Goal: Find specific page/section: Find specific page/section

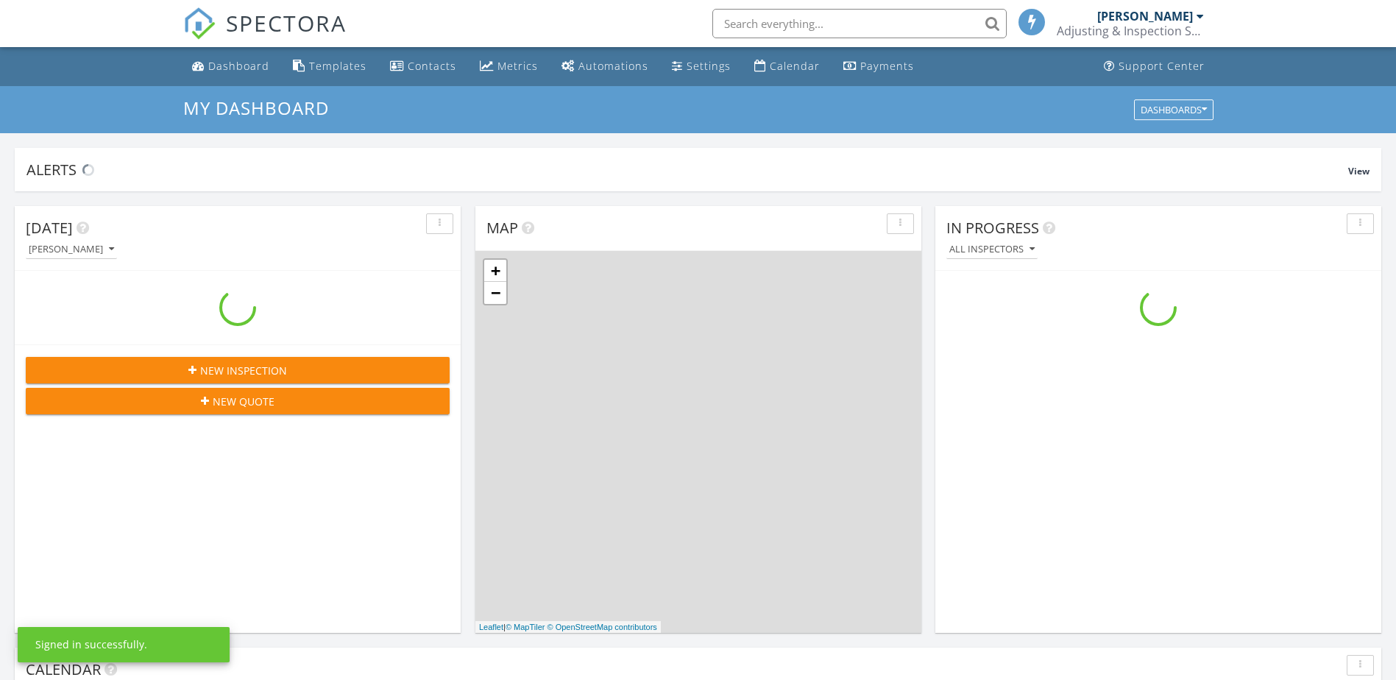
scroll to position [1362, 1419]
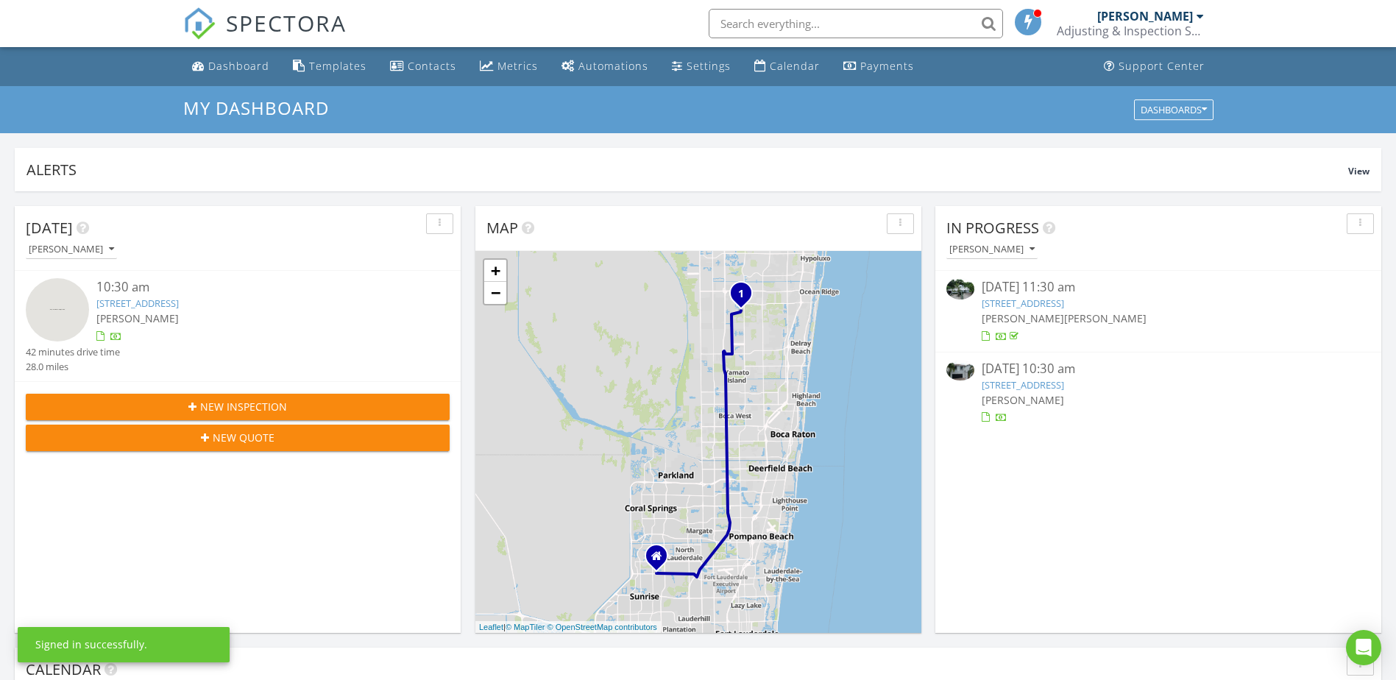
click at [759, 26] on input "text" at bounding box center [856, 23] width 294 height 29
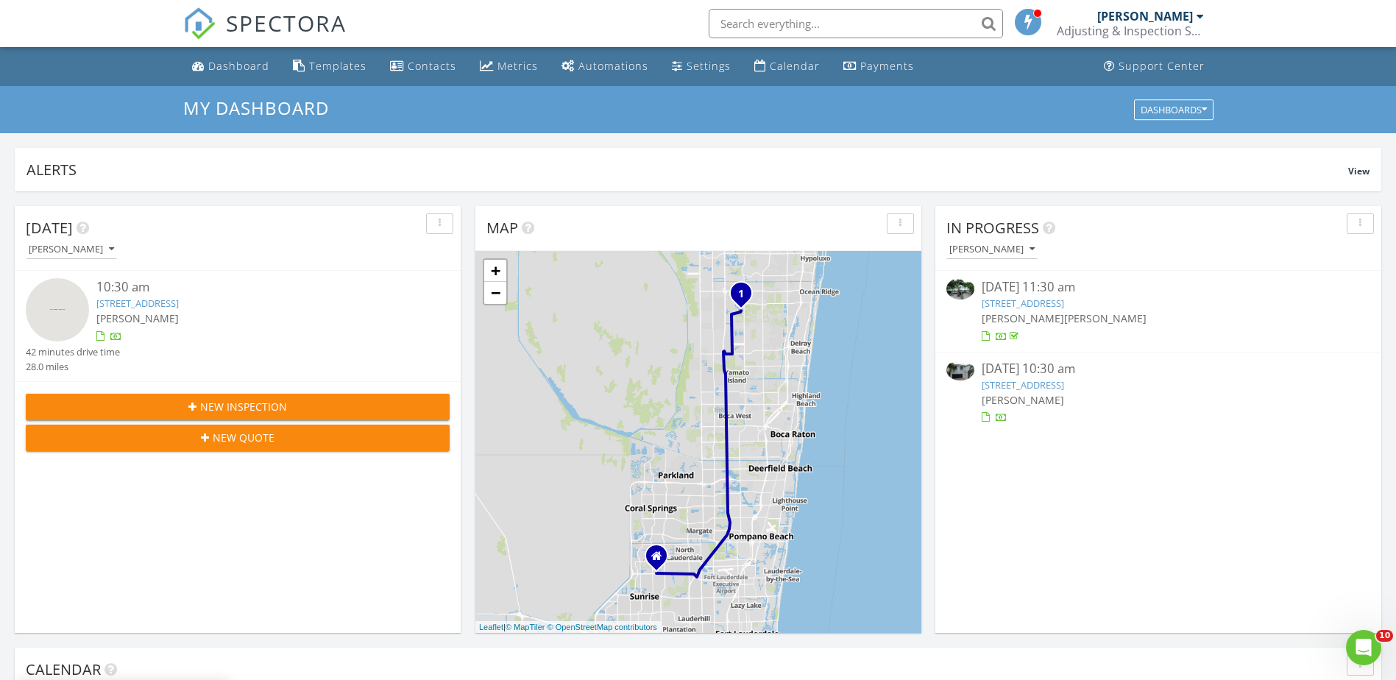
scroll to position [0, 0]
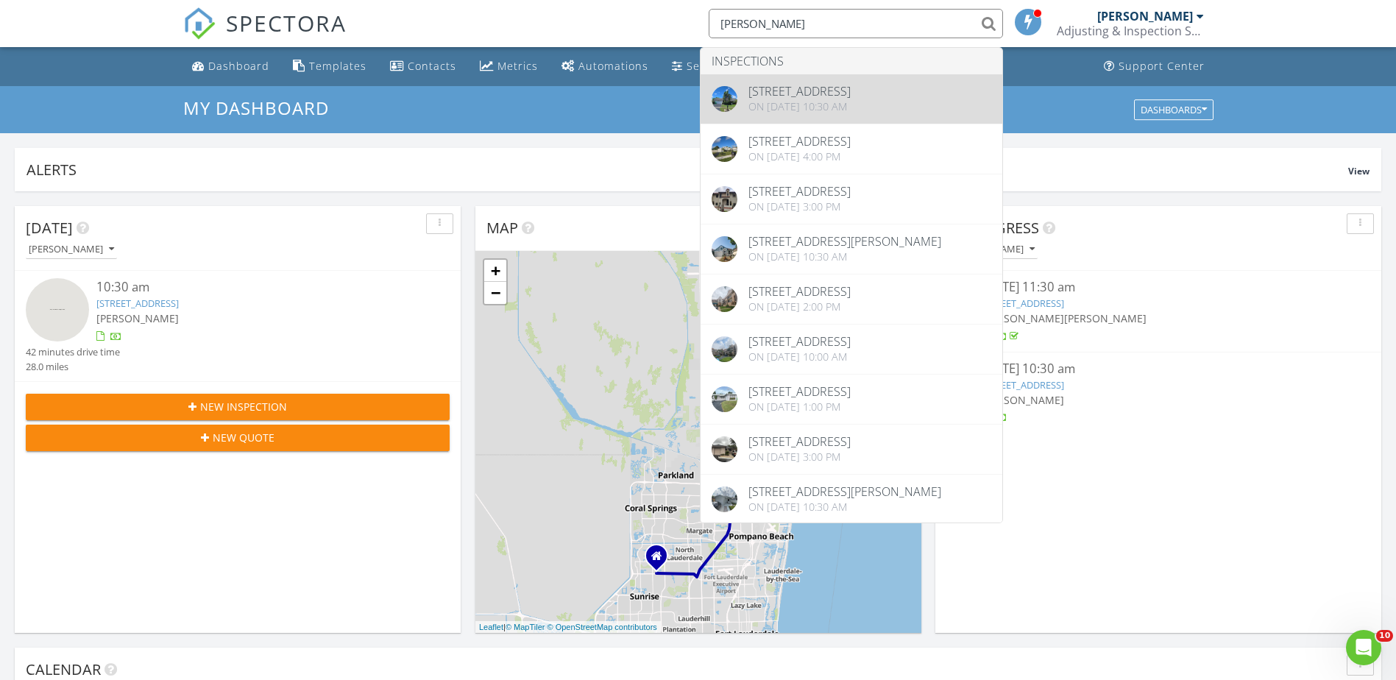
type input "kendrick"
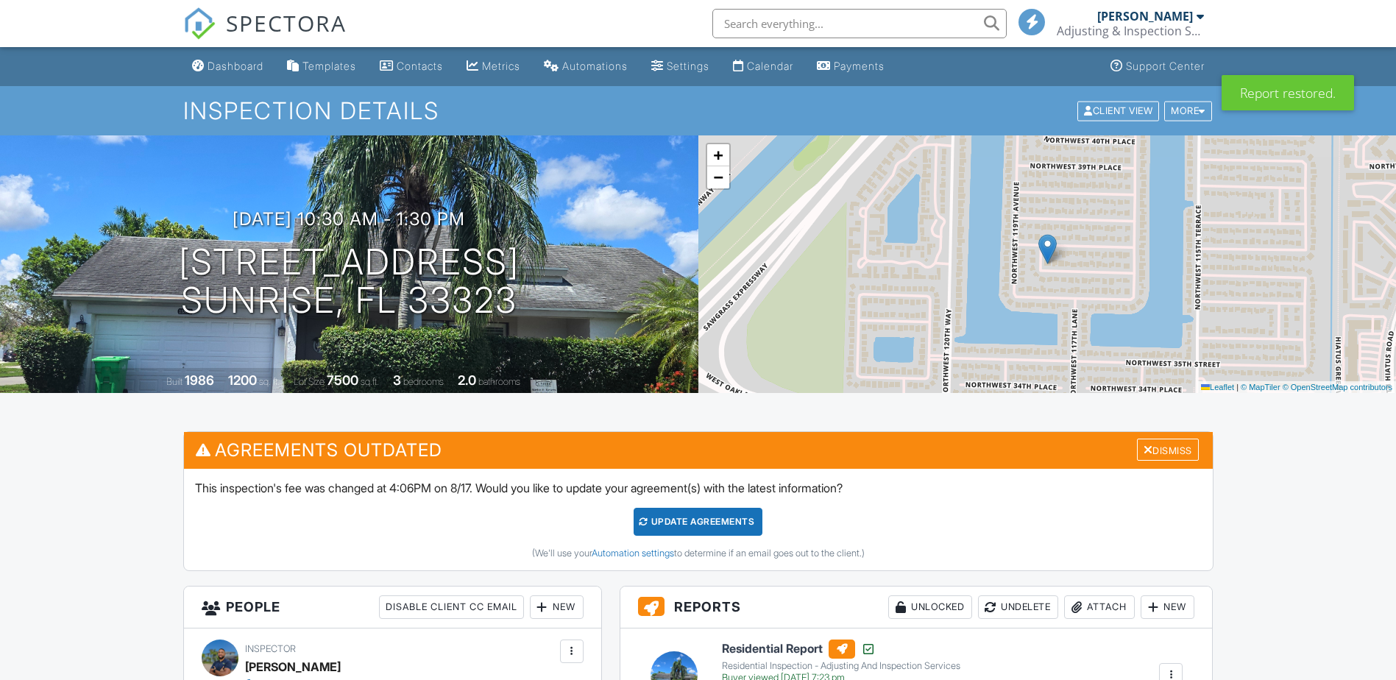
click at [1001, 595] on div "Undelete" at bounding box center [1018, 607] width 80 height 24
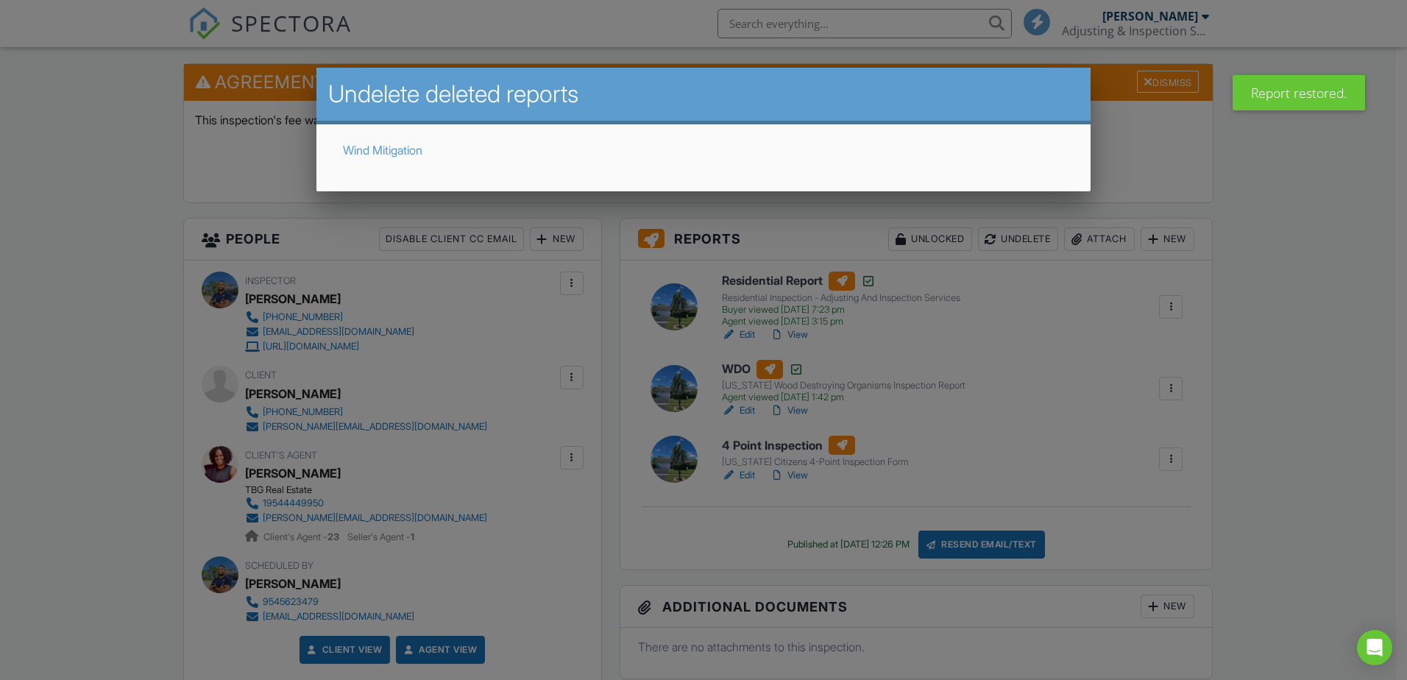
click at [378, 152] on link "Wind Mitigation" at bounding box center [382, 150] width 79 height 15
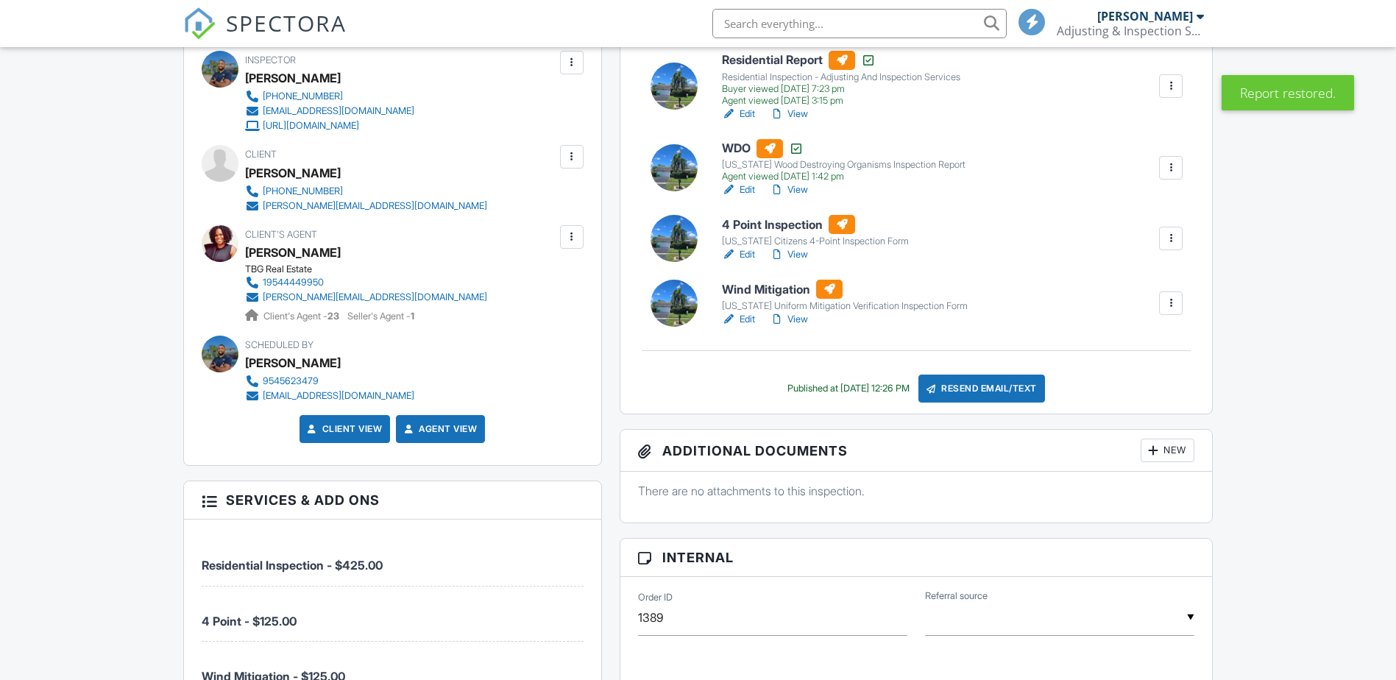
click at [744, 255] on link "Edit" at bounding box center [738, 254] width 33 height 15
